Goal: Task Accomplishment & Management: Use online tool/utility

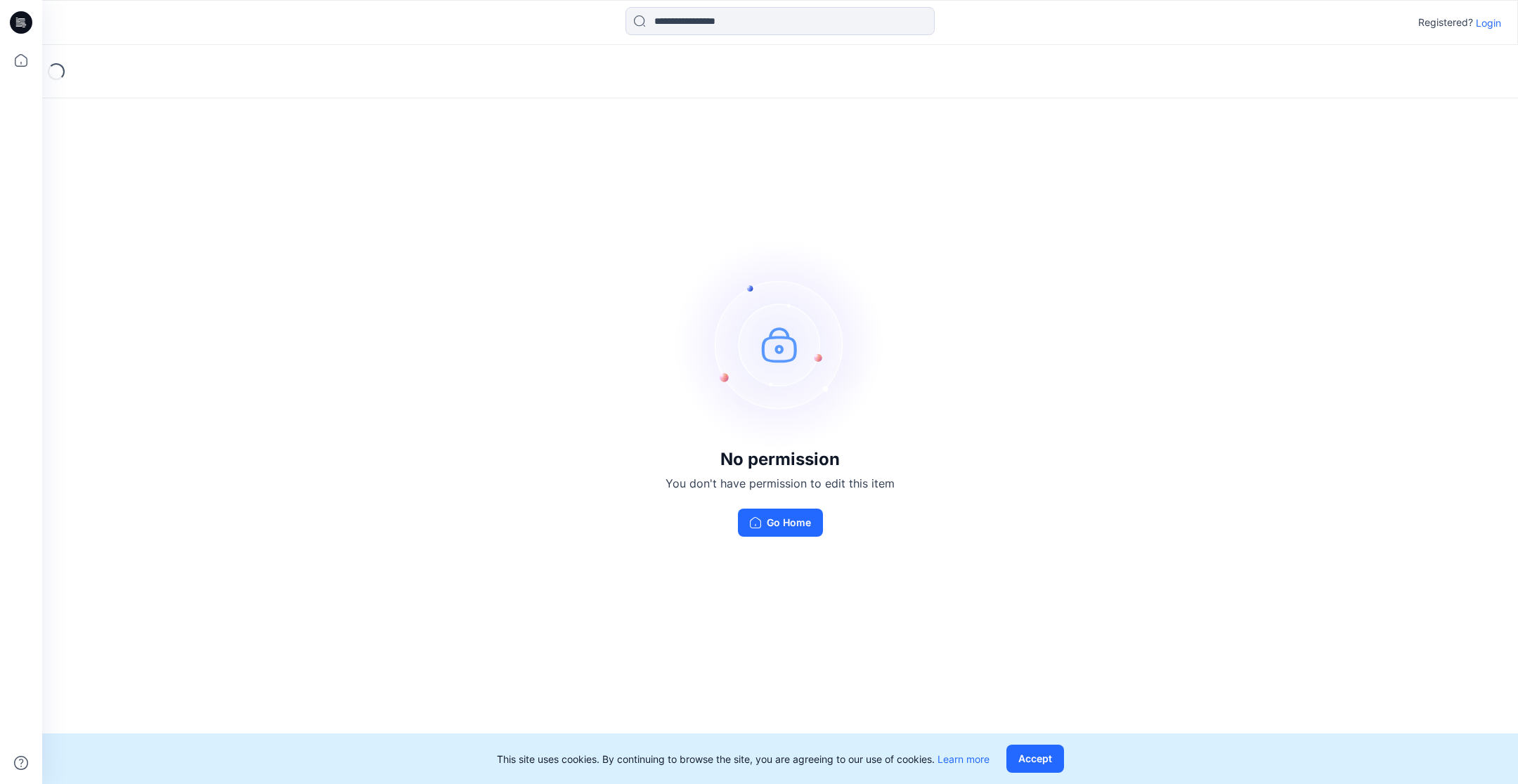
click at [1485, 16] on p "Login" at bounding box center [1488, 22] width 25 height 14
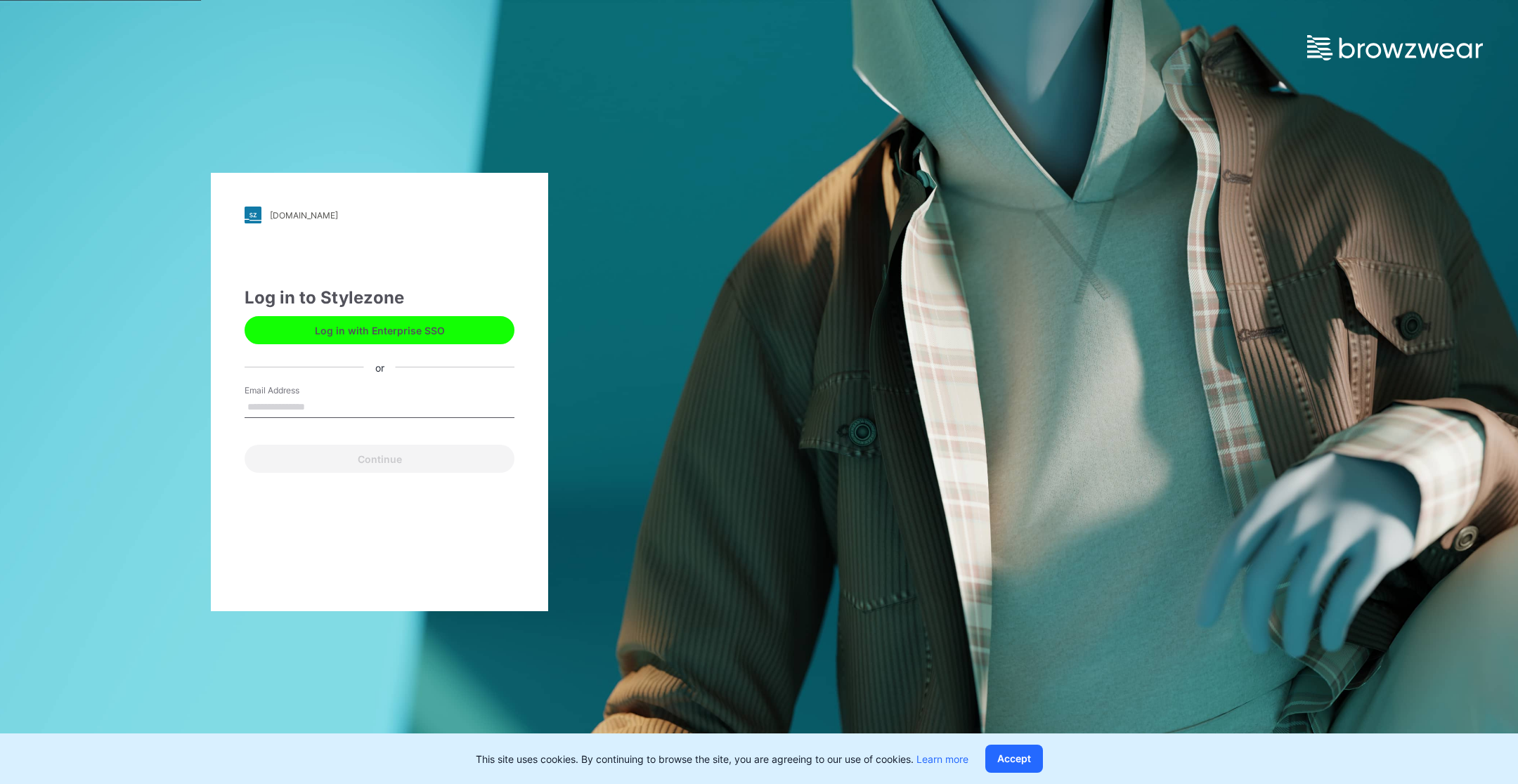
click at [420, 401] on input "Email Address" at bounding box center [379, 407] width 270 height 21
type input "**********"
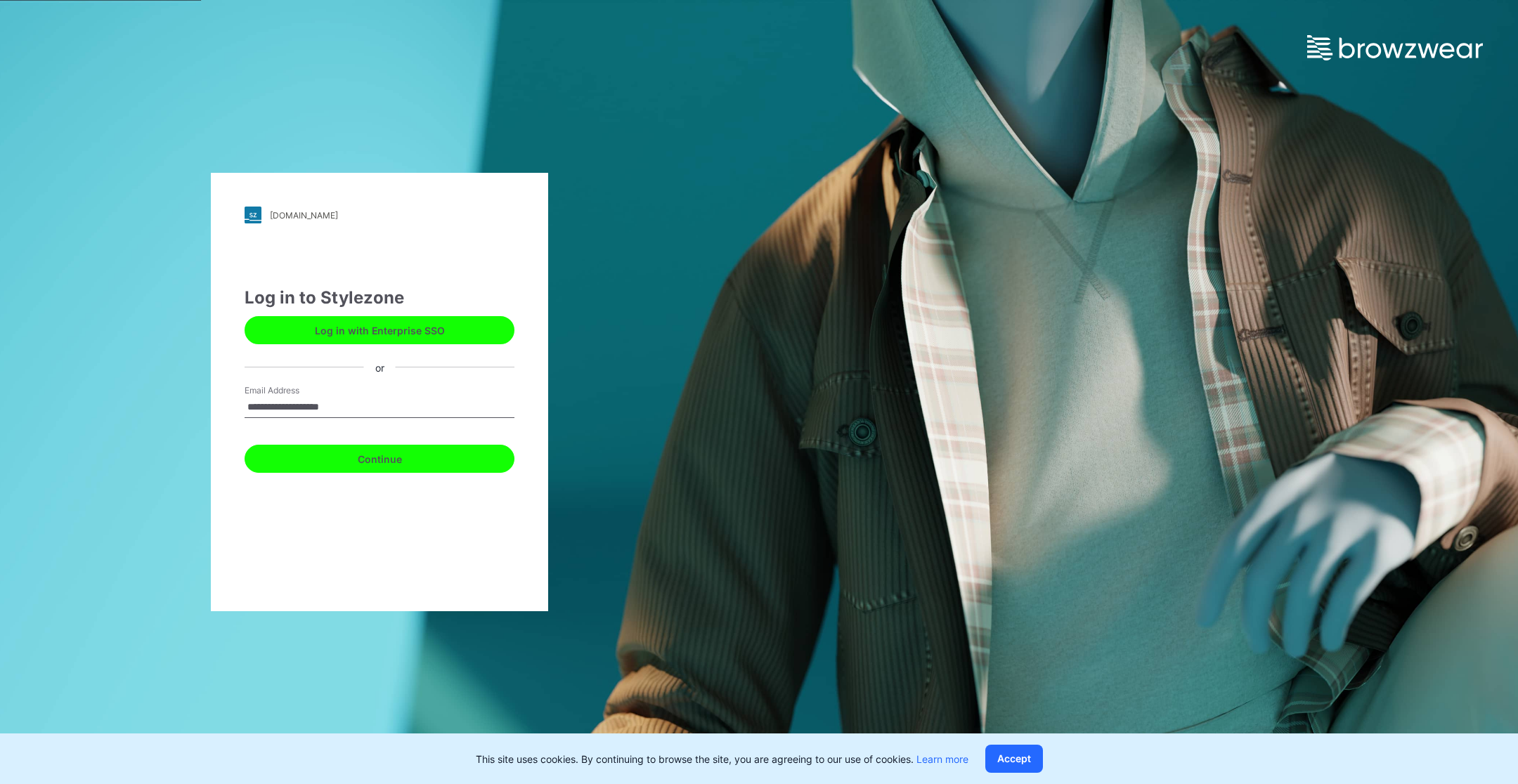
click at [360, 459] on button "Continue" at bounding box center [379, 458] width 270 height 28
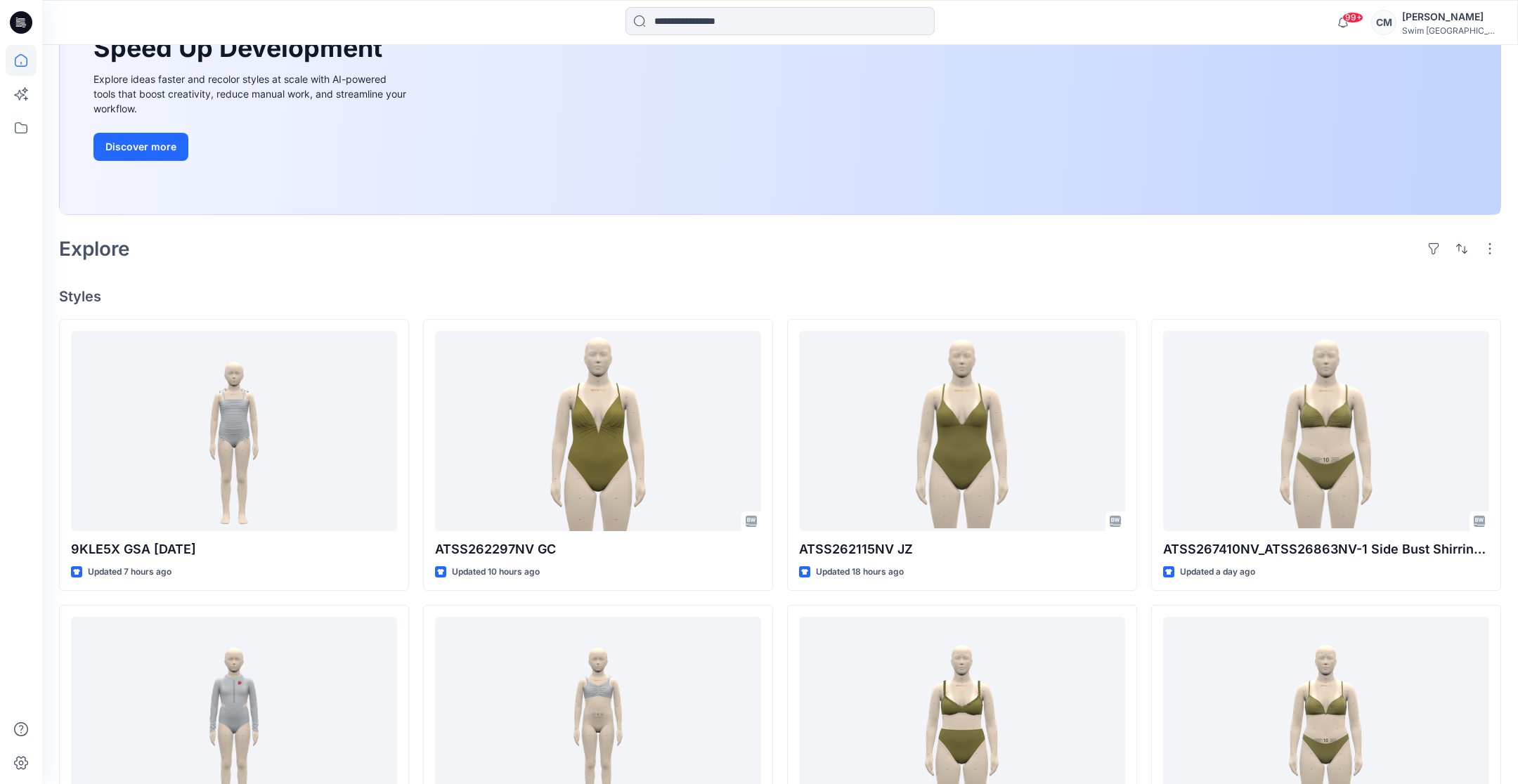
scroll to position [212, 0]
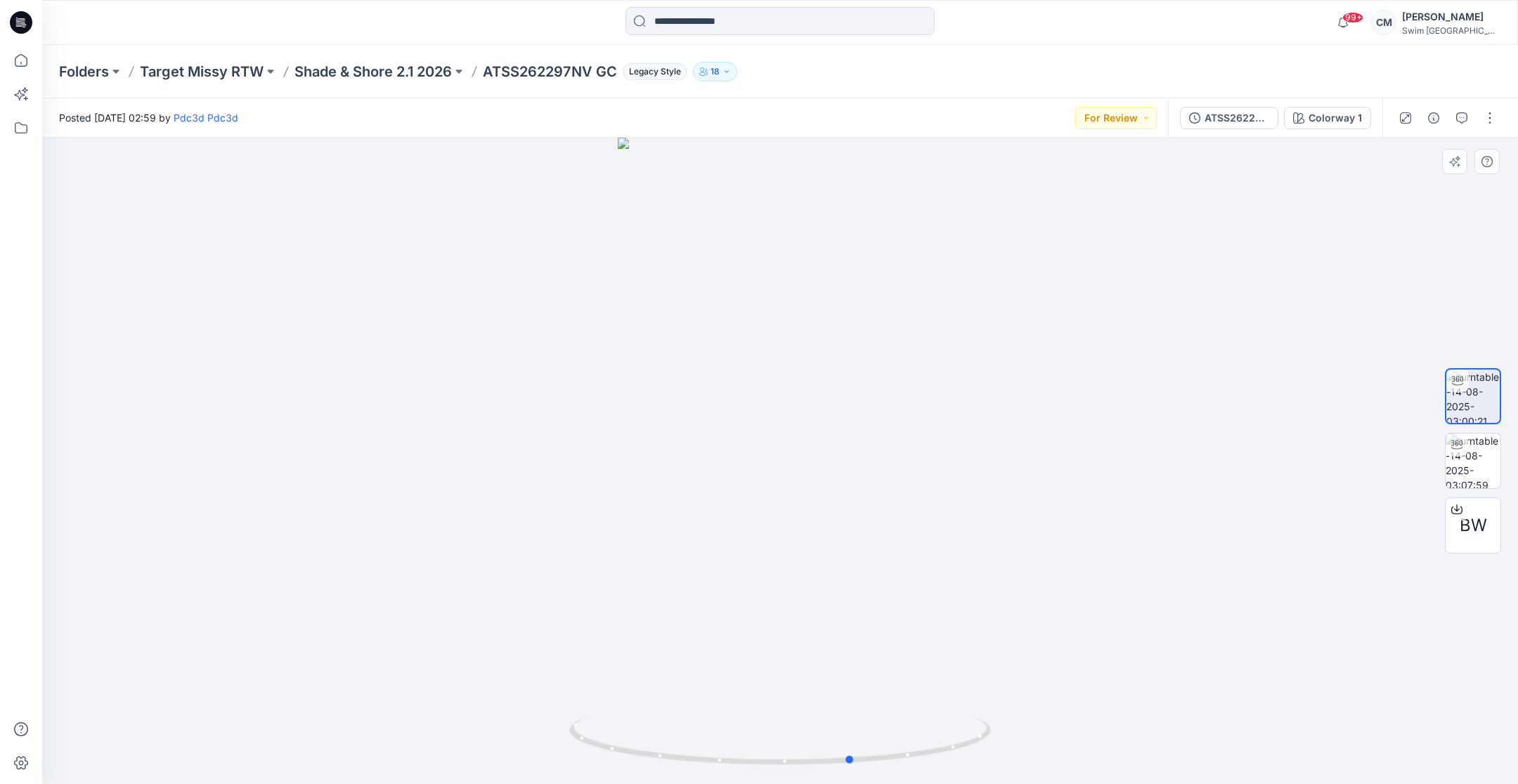
drag, startPoint x: 776, startPoint y: 585, endPoint x: 844, endPoint y: 562, distance: 71.8
click at [847, 565] on div at bounding box center [780, 461] width 1476 height 646
drag, startPoint x: 844, startPoint y: 562, endPoint x: 822, endPoint y: 562, distance: 22.0
click at [822, 562] on div at bounding box center [780, 461] width 1476 height 646
click at [1472, 532] on span "BW" at bounding box center [1473, 525] width 27 height 25
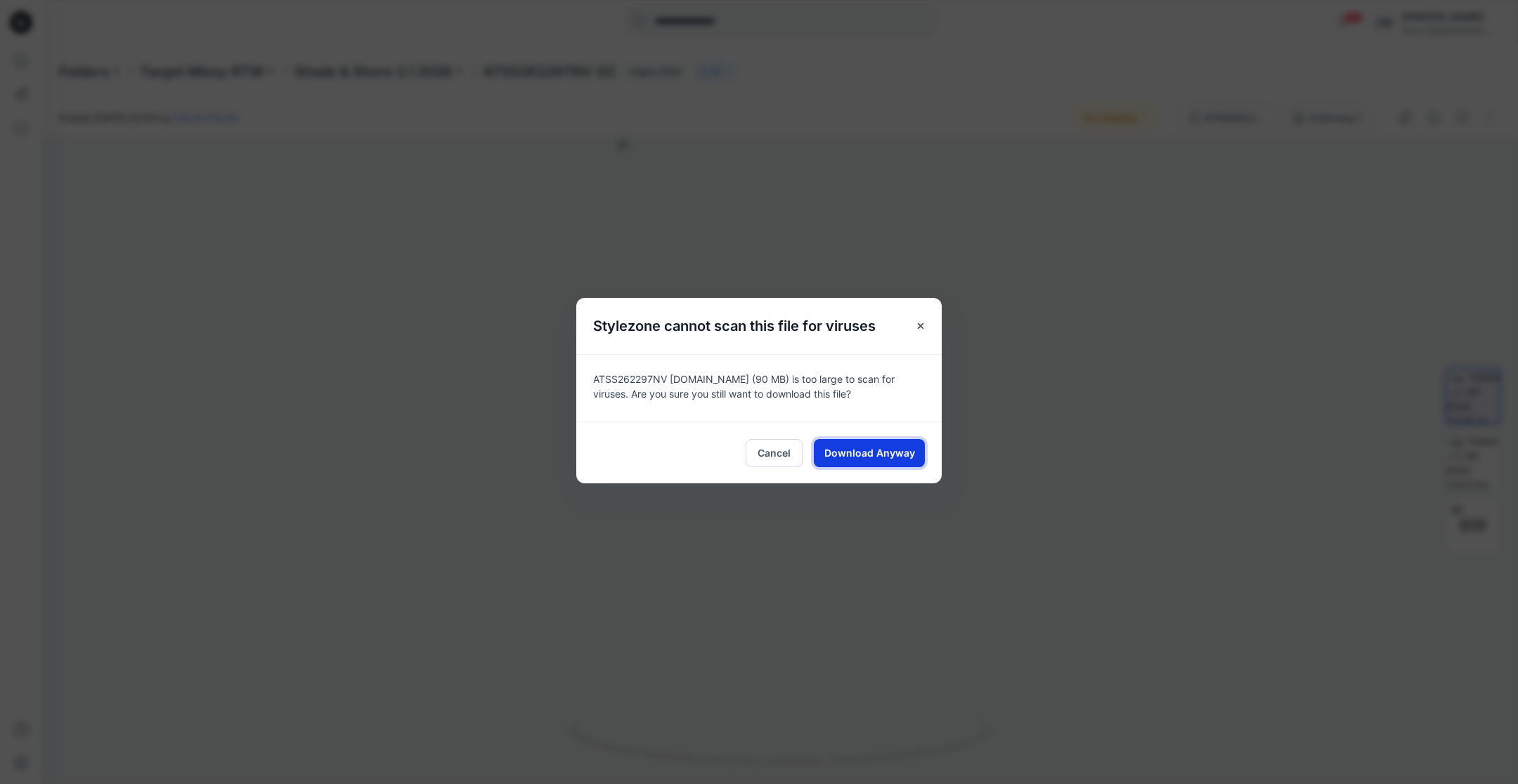
click at [896, 454] on span "Download Anyway" at bounding box center [869, 452] width 90 height 14
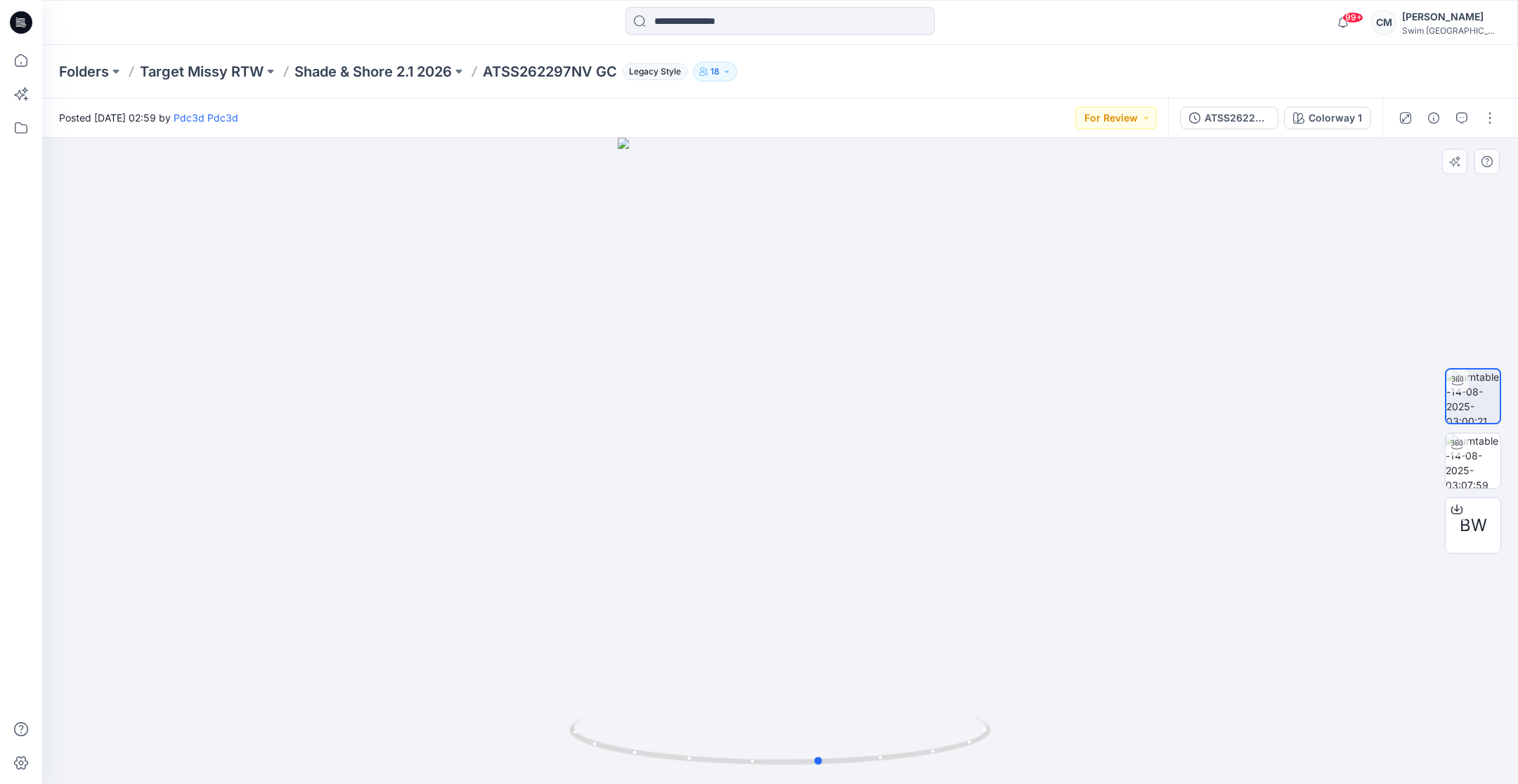
drag, startPoint x: 731, startPoint y: 455, endPoint x: 699, endPoint y: 481, distance: 41.2
click at [699, 481] on div at bounding box center [780, 461] width 1476 height 646
click at [1102, 119] on button "For Review" at bounding box center [1115, 118] width 82 height 22
click at [1115, 215] on span "Approved" at bounding box center [1082, 215] width 72 height 20
drag, startPoint x: 593, startPoint y: 74, endPoint x: 491, endPoint y: 69, distance: 102.1
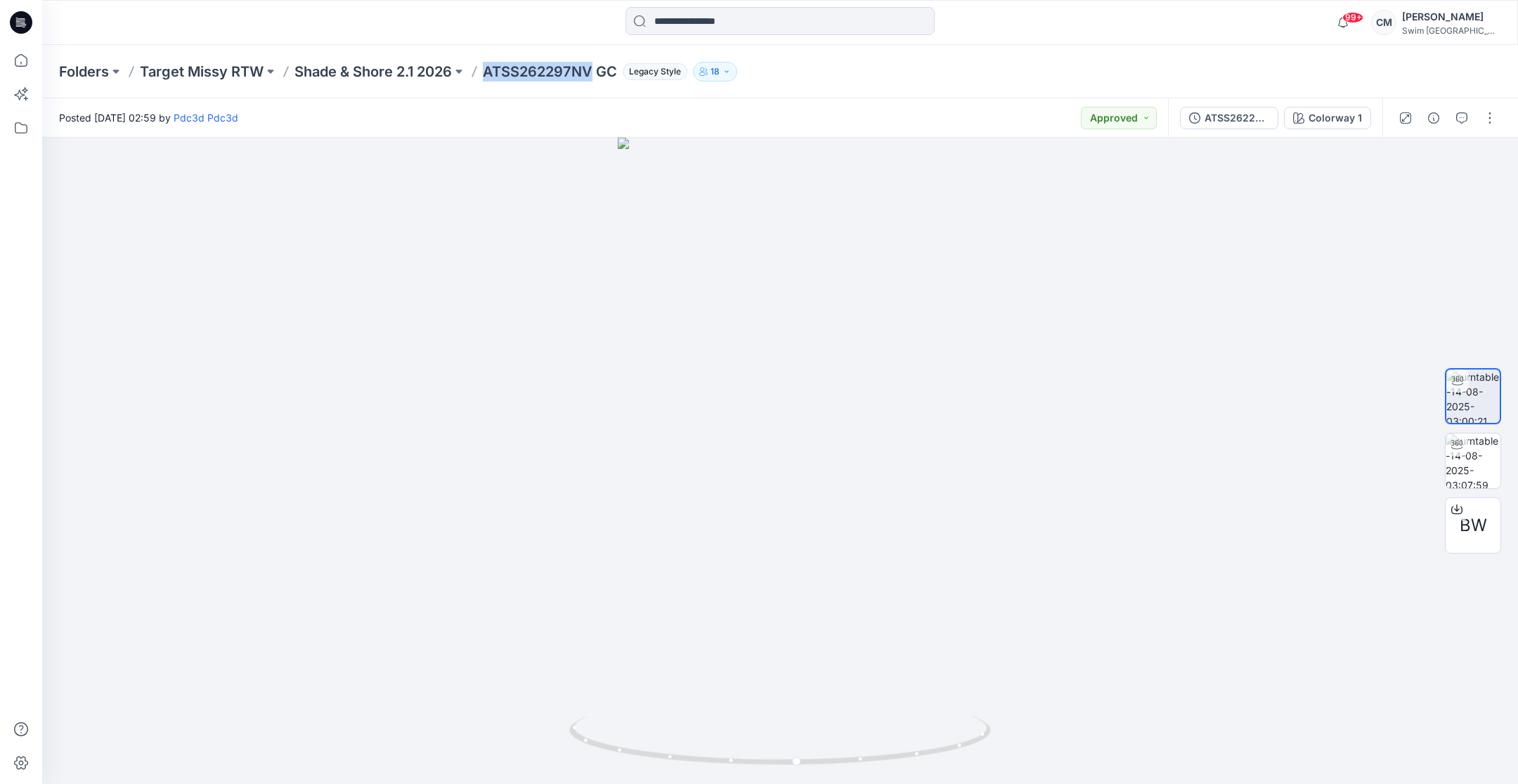
click at [491, 69] on p "ATSS262297NV GC" at bounding box center [550, 72] width 134 height 20
copy p "TSS262297NV"
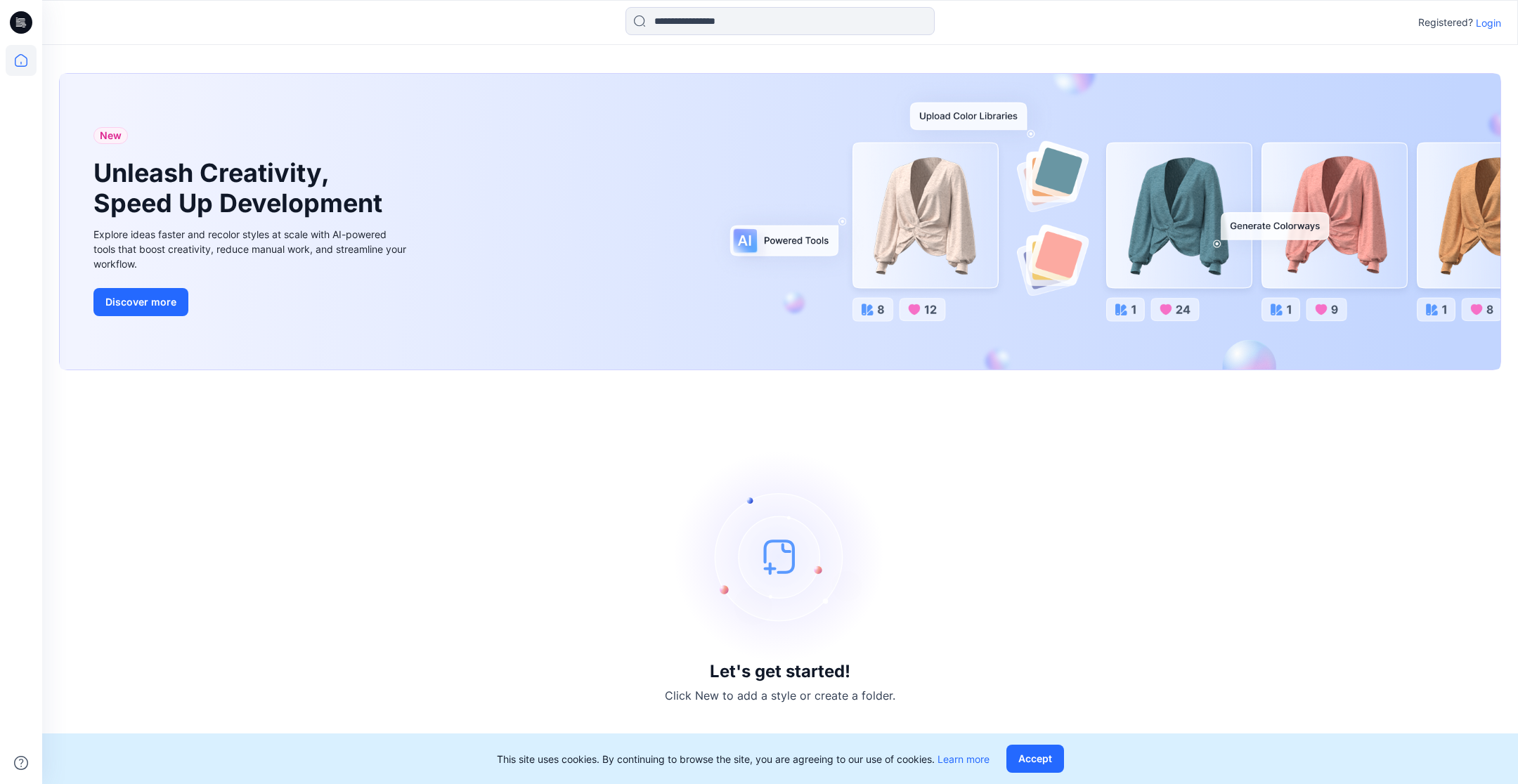
click at [1486, 26] on p "Login" at bounding box center [1488, 22] width 25 height 14
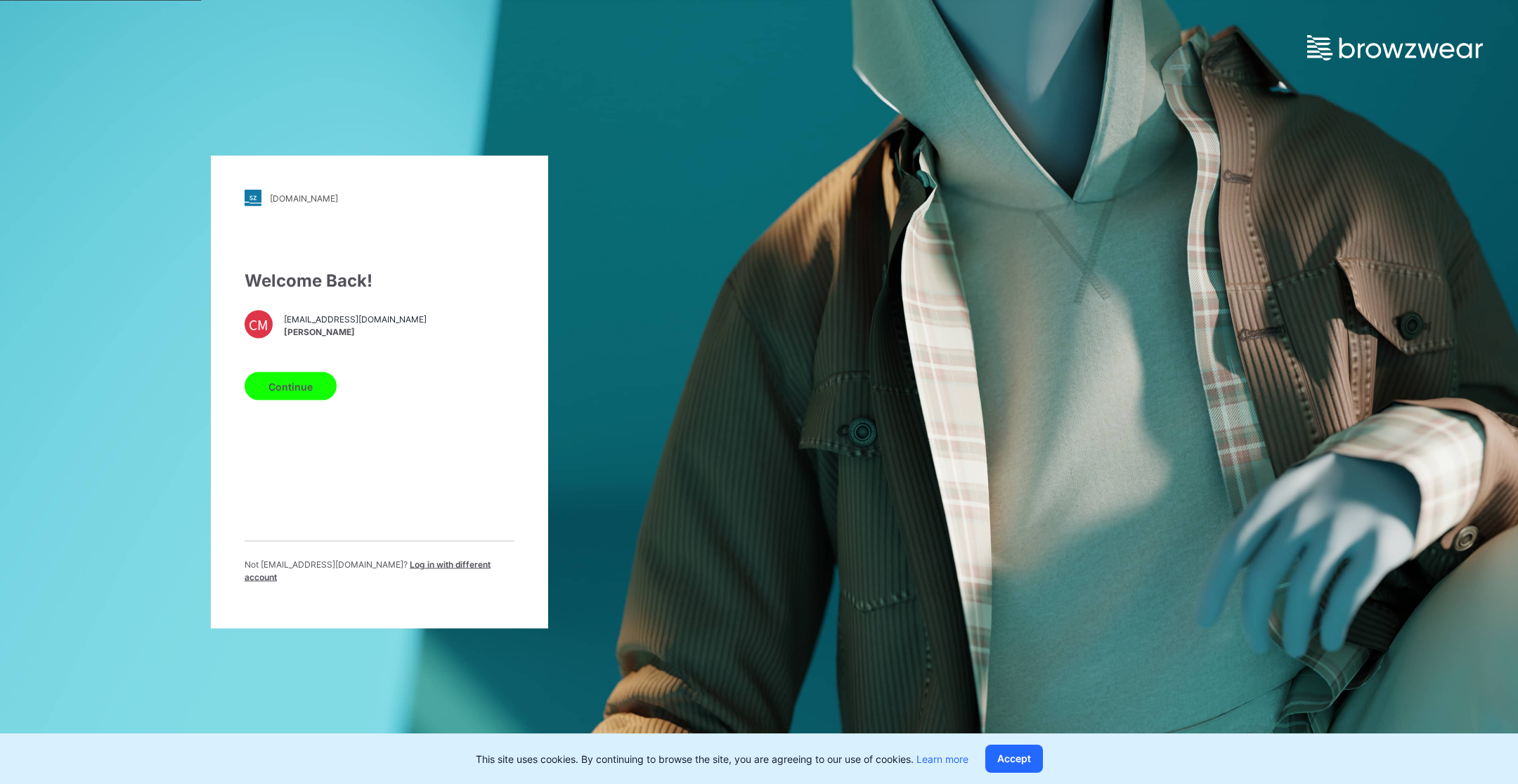
click at [316, 386] on button "Continue" at bounding box center [290, 386] width 92 height 28
